Goal: Find specific page/section: Find specific page/section

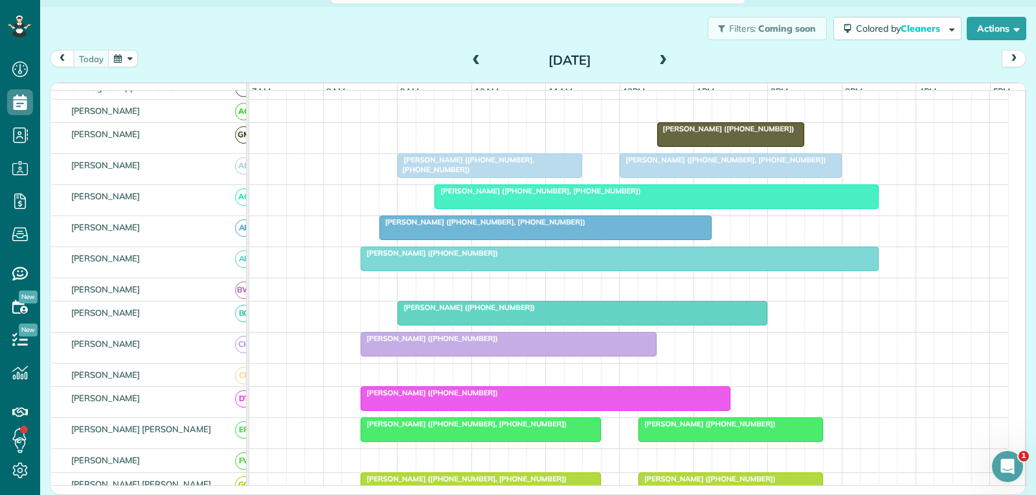
scroll to position [129, 0]
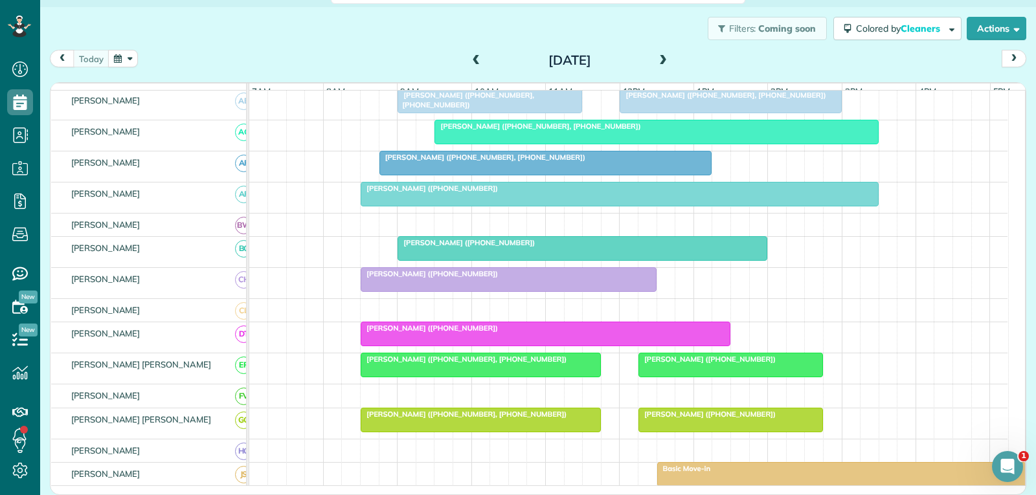
click at [584, 333] on div "[PERSON_NAME] ([PHONE_NUMBER])" at bounding box center [545, 328] width 362 height 9
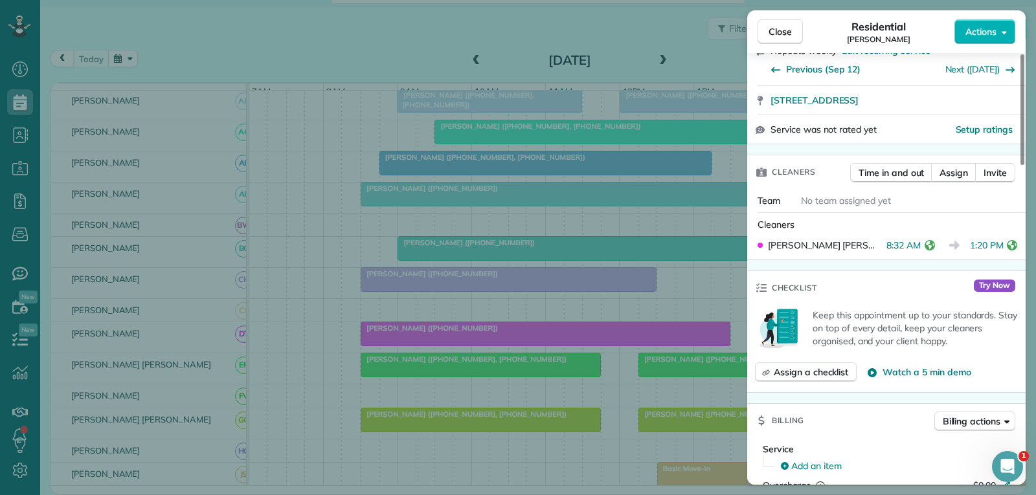
scroll to position [259, 0]
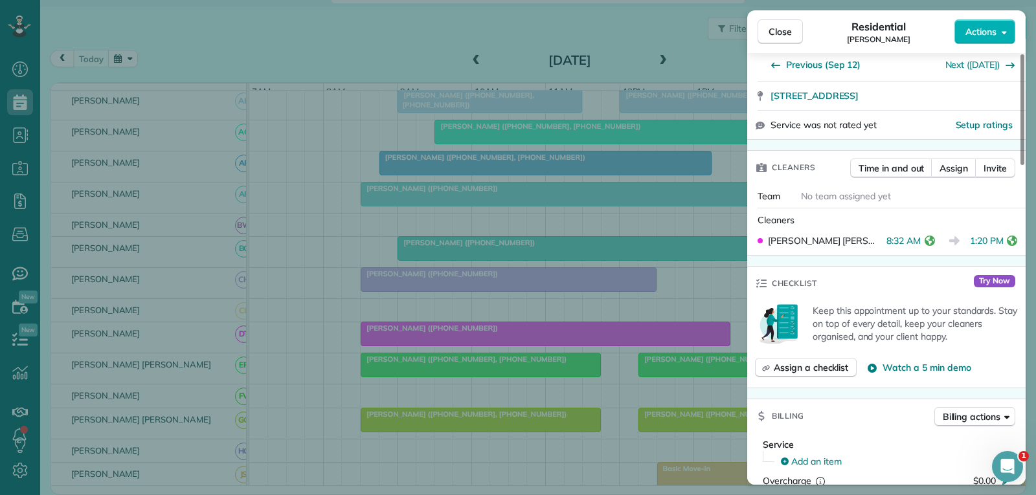
drag, startPoint x: 784, startPoint y: 34, endPoint x: 737, endPoint y: 90, distance: 73.5
click at [784, 34] on span "Close" at bounding box center [779, 31] width 23 height 13
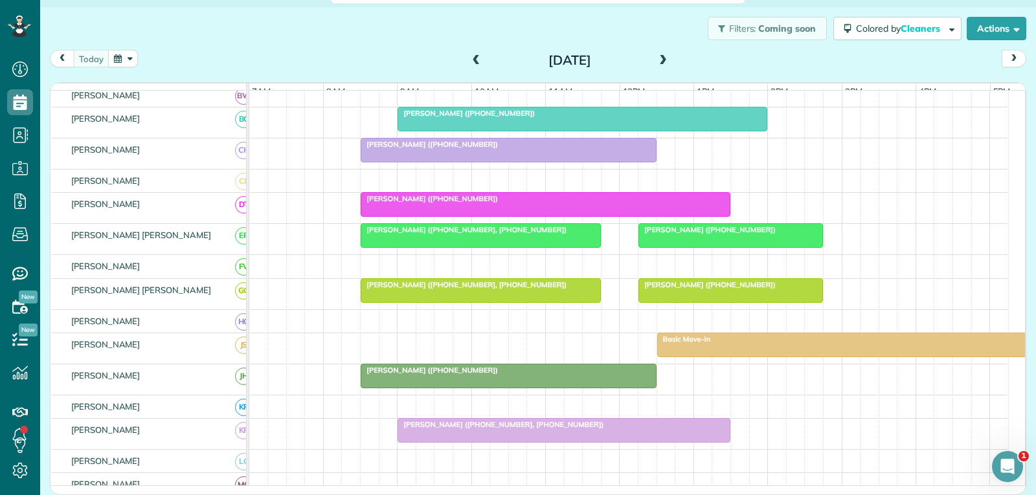
scroll to position [324, 0]
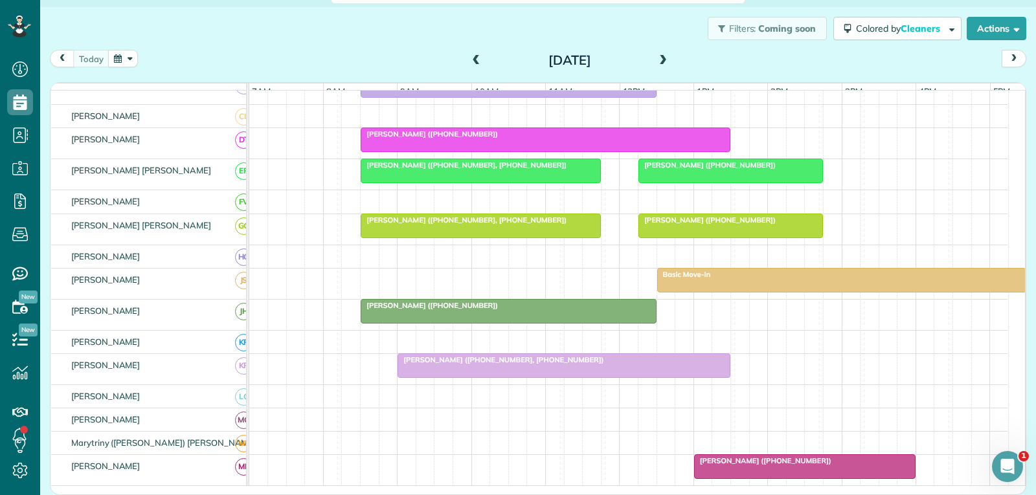
click at [648, 364] on div "[PERSON_NAME] ([PHONE_NUMBER], [PHONE_NUMBER])" at bounding box center [563, 359] width 325 height 9
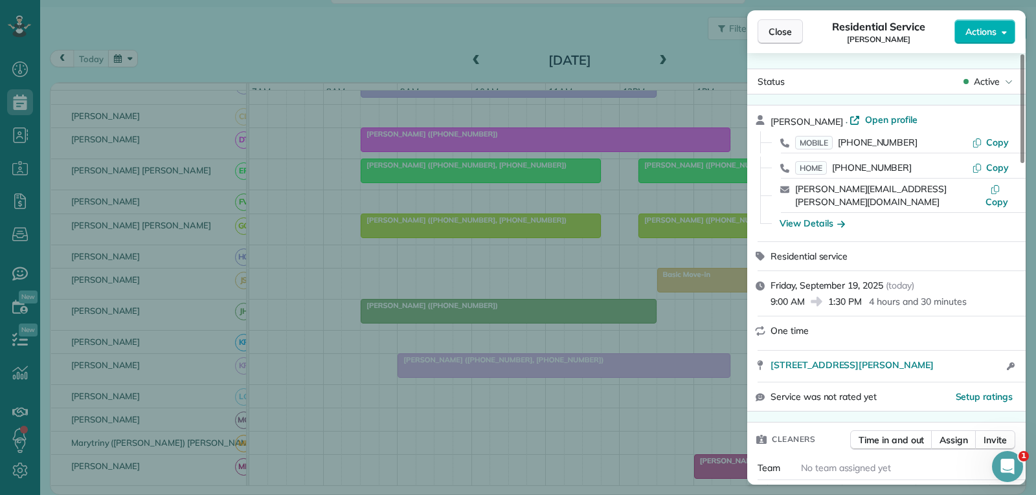
click at [773, 33] on span "Close" at bounding box center [779, 31] width 23 height 13
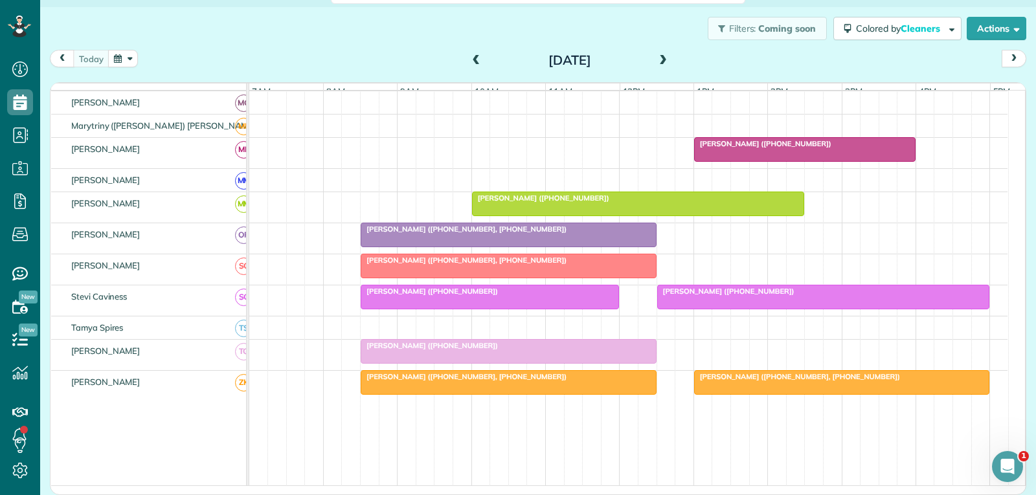
scroll to position [647, 0]
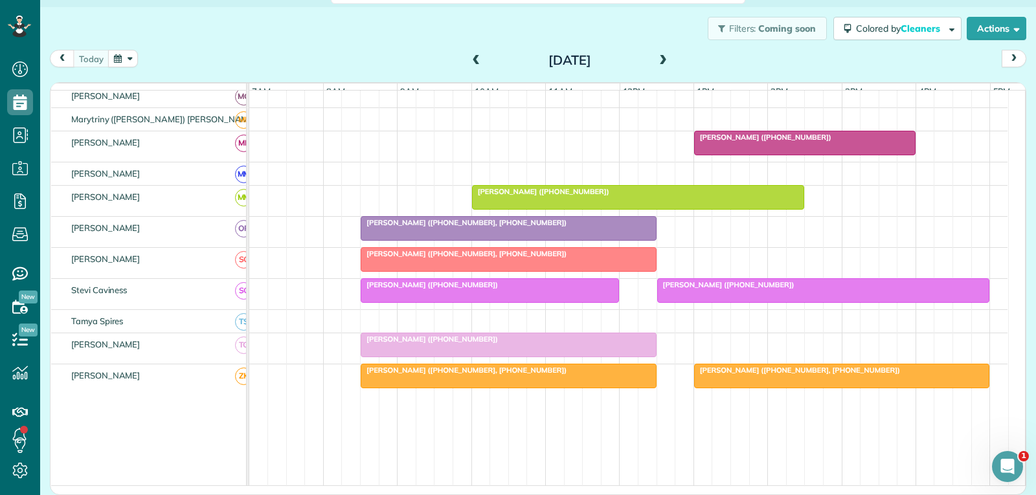
click at [550, 258] on div "[PERSON_NAME] ([PHONE_NUMBER], [PHONE_NUMBER])" at bounding box center [508, 253] width 288 height 9
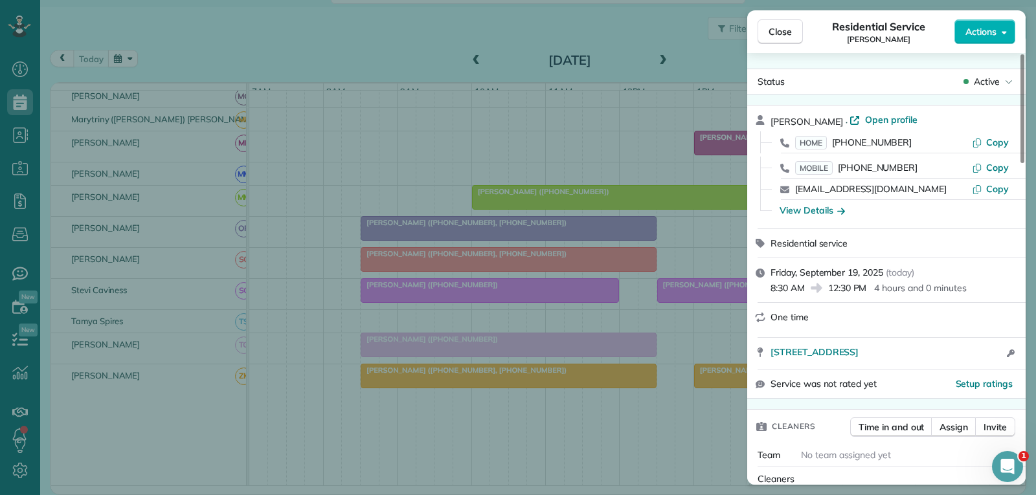
scroll to position [259, 0]
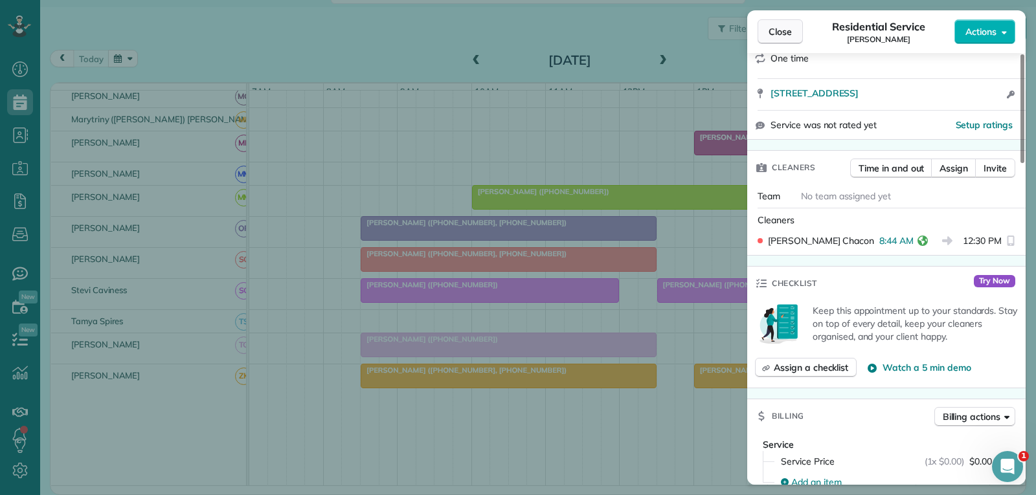
click at [781, 38] on button "Close" at bounding box center [779, 31] width 45 height 25
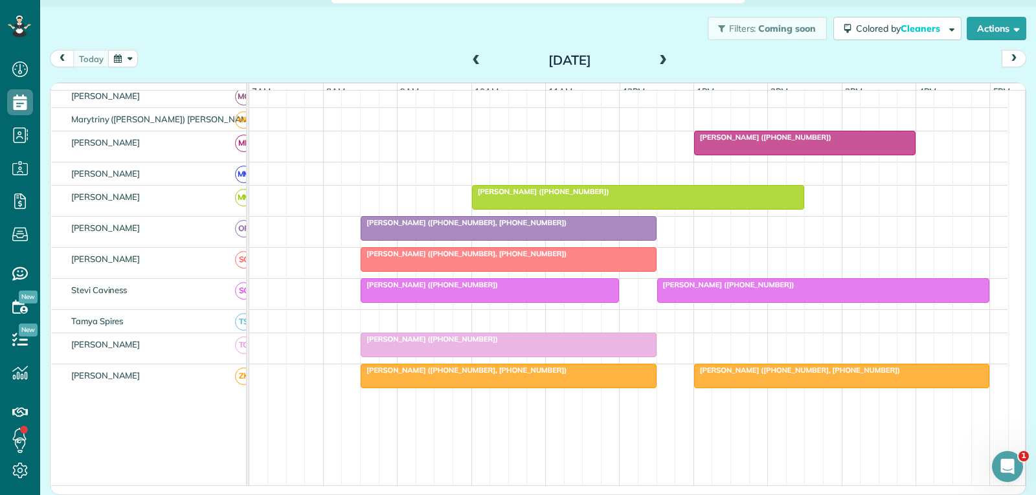
click at [517, 355] on div at bounding box center [508, 344] width 294 height 23
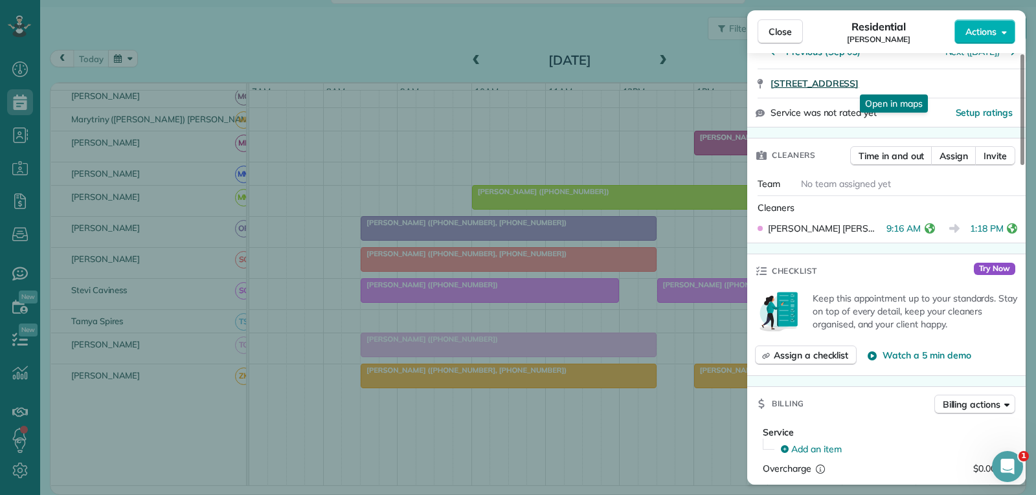
scroll to position [259, 0]
drag, startPoint x: 775, startPoint y: 32, endPoint x: 773, endPoint y: 39, distance: 7.0
click at [775, 32] on span "Close" at bounding box center [779, 31] width 23 height 13
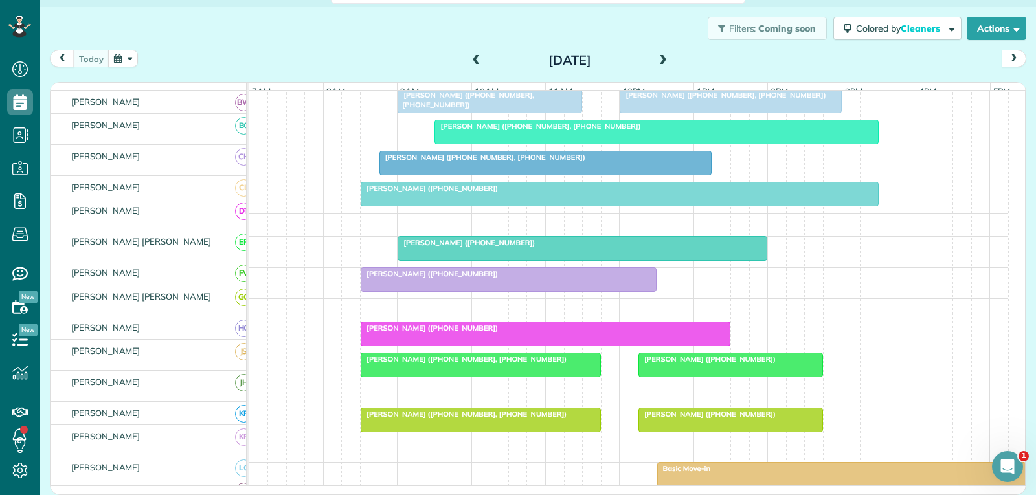
scroll to position [129, 0]
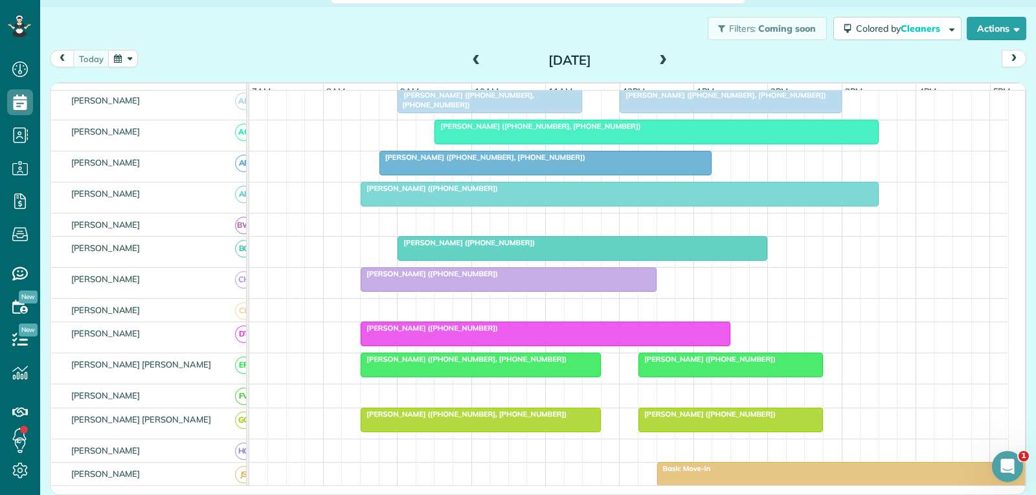
click at [529, 260] on div at bounding box center [582, 248] width 368 height 23
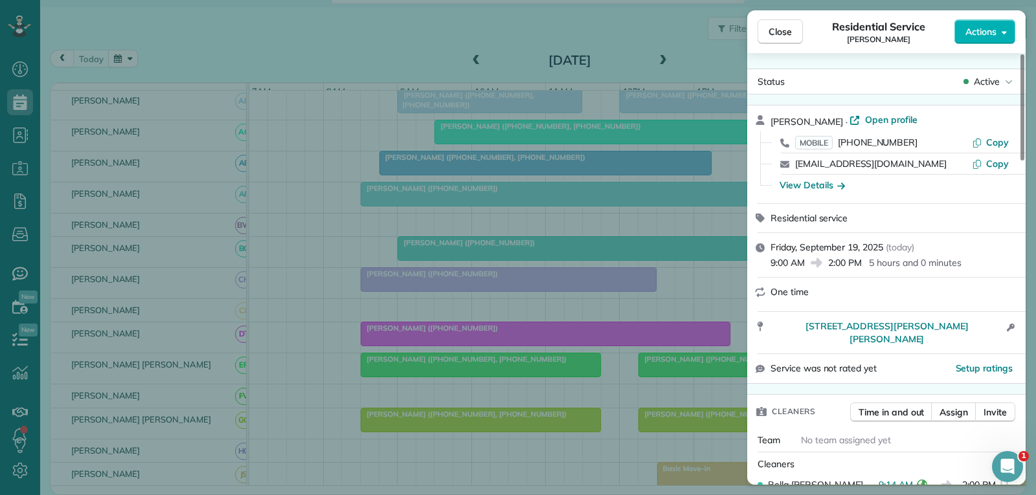
scroll to position [65, 0]
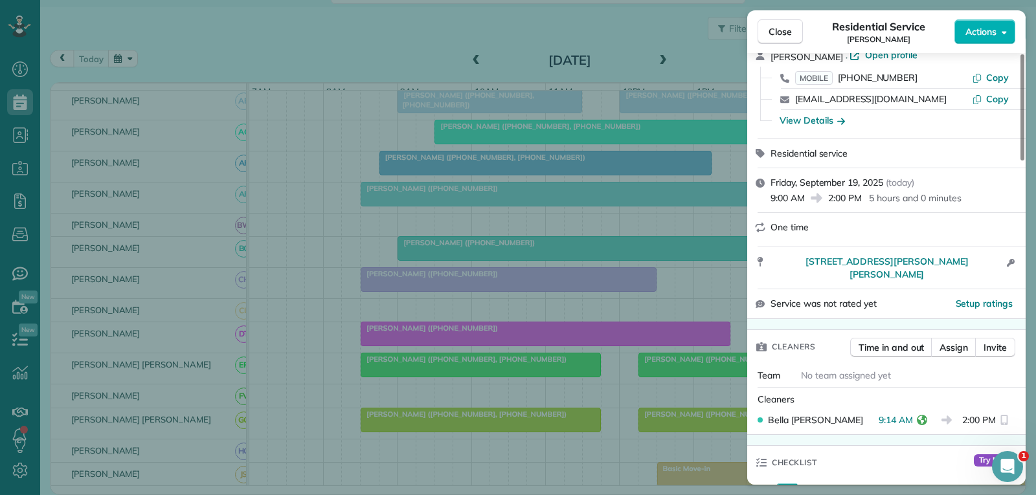
drag, startPoint x: 778, startPoint y: 36, endPoint x: 755, endPoint y: 50, distance: 26.8
click at [778, 36] on span "Close" at bounding box center [779, 31] width 23 height 13
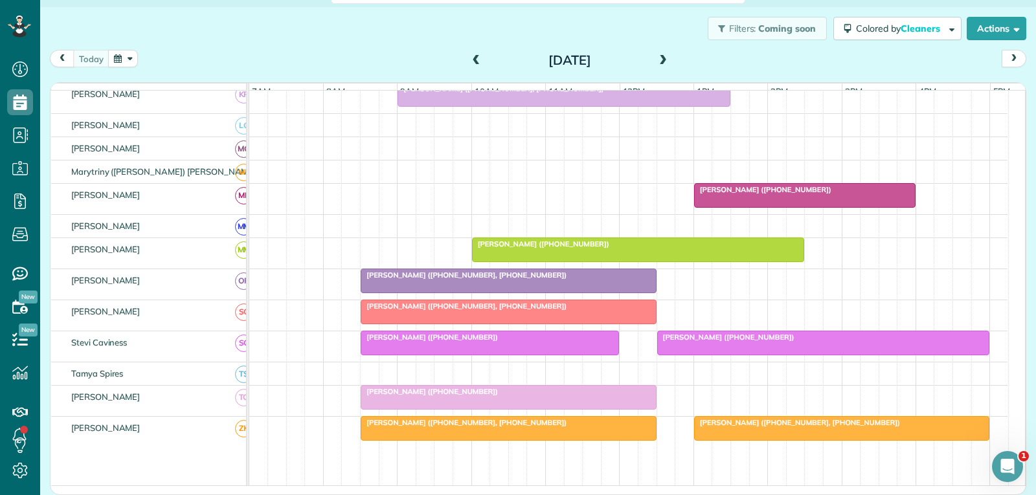
scroll to position [712, 0]
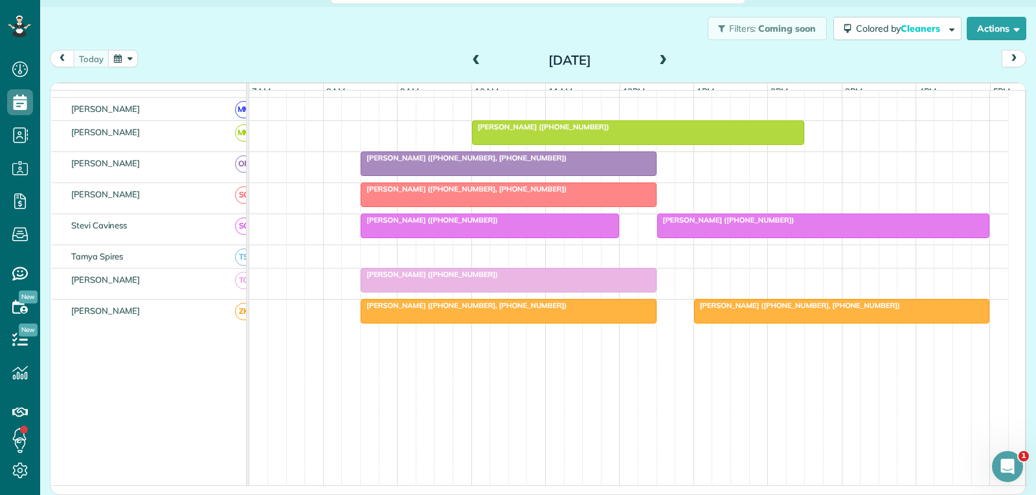
click at [567, 194] on div "[PERSON_NAME] ([PHONE_NUMBER], [PHONE_NUMBER])" at bounding box center [508, 188] width 288 height 9
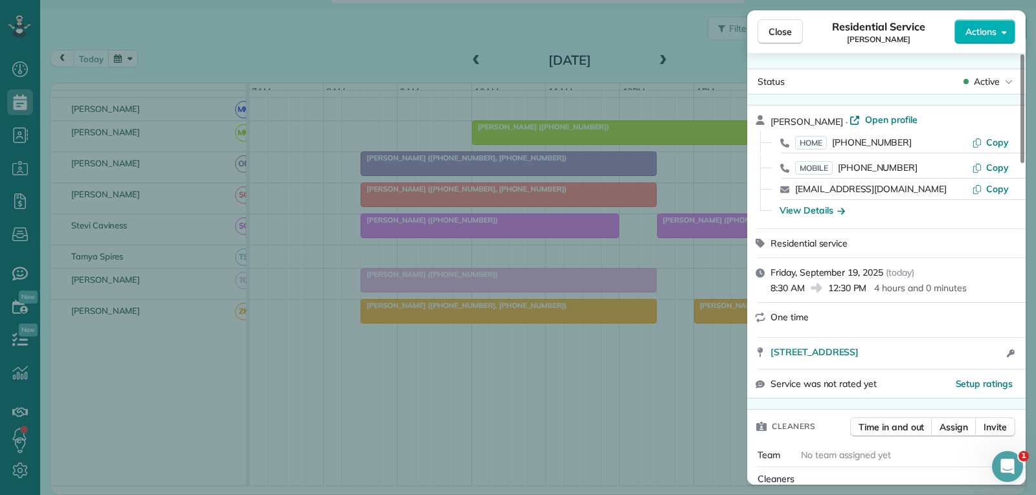
scroll to position [129, 0]
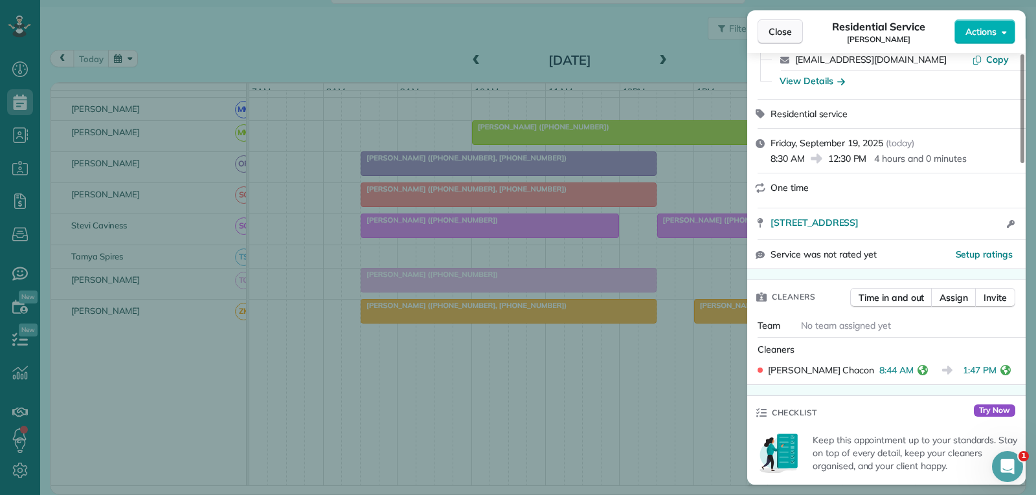
click at [788, 32] on span "Close" at bounding box center [779, 31] width 23 height 13
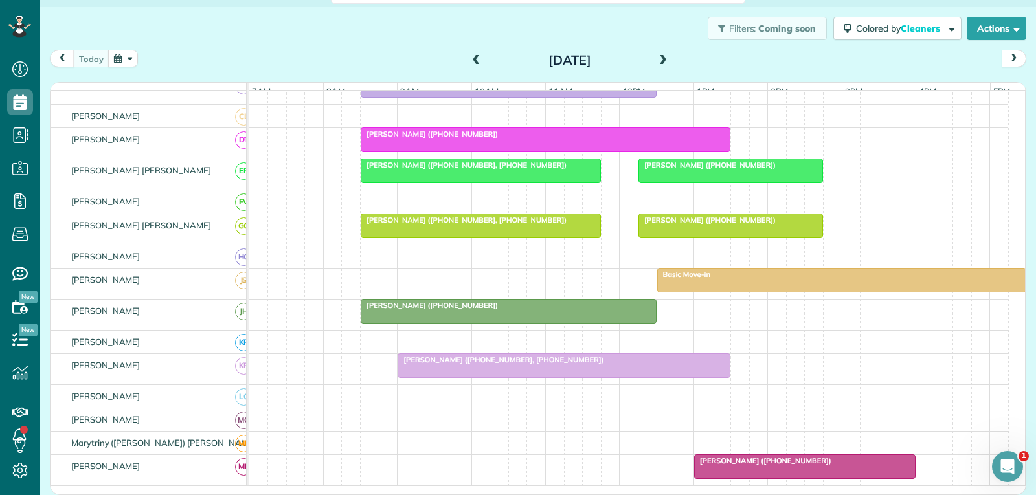
scroll to position [129, 0]
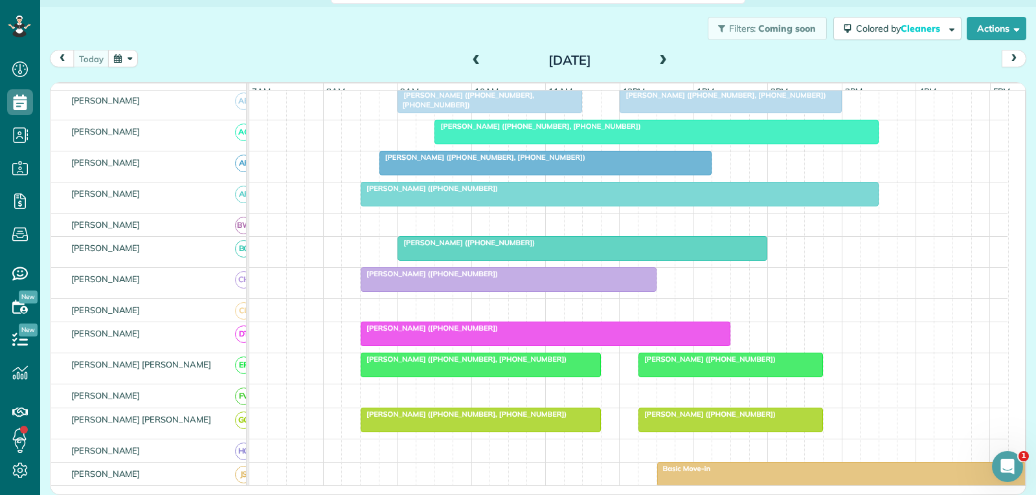
click at [544, 258] on div at bounding box center [582, 248] width 368 height 23
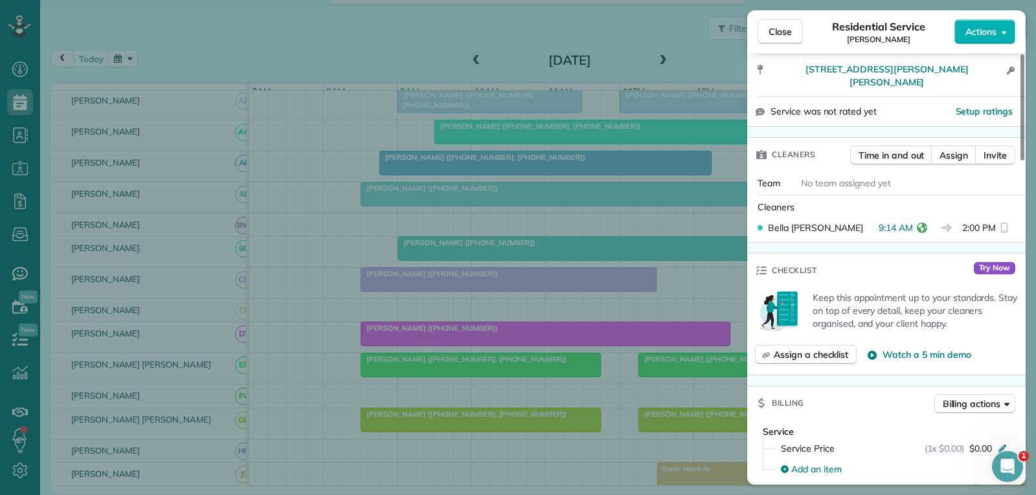
scroll to position [259, 0]
click at [784, 31] on span "Close" at bounding box center [779, 31] width 23 height 13
